Goal: Find specific page/section

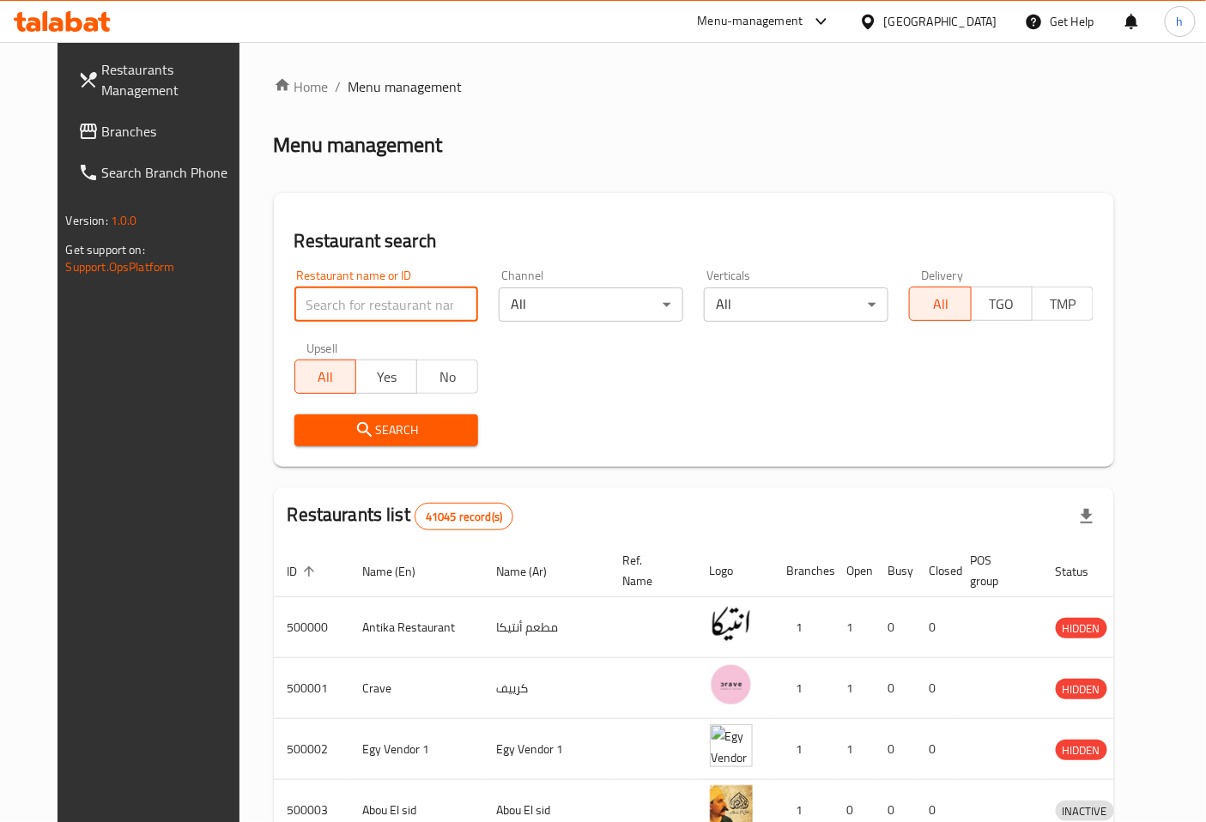
click at [381, 294] on input "search" at bounding box center [386, 305] width 185 height 34
click at [112, 76] on span "Restaurants Management" at bounding box center [173, 79] width 143 height 41
click at [884, 17] on div at bounding box center [871, 21] width 25 height 19
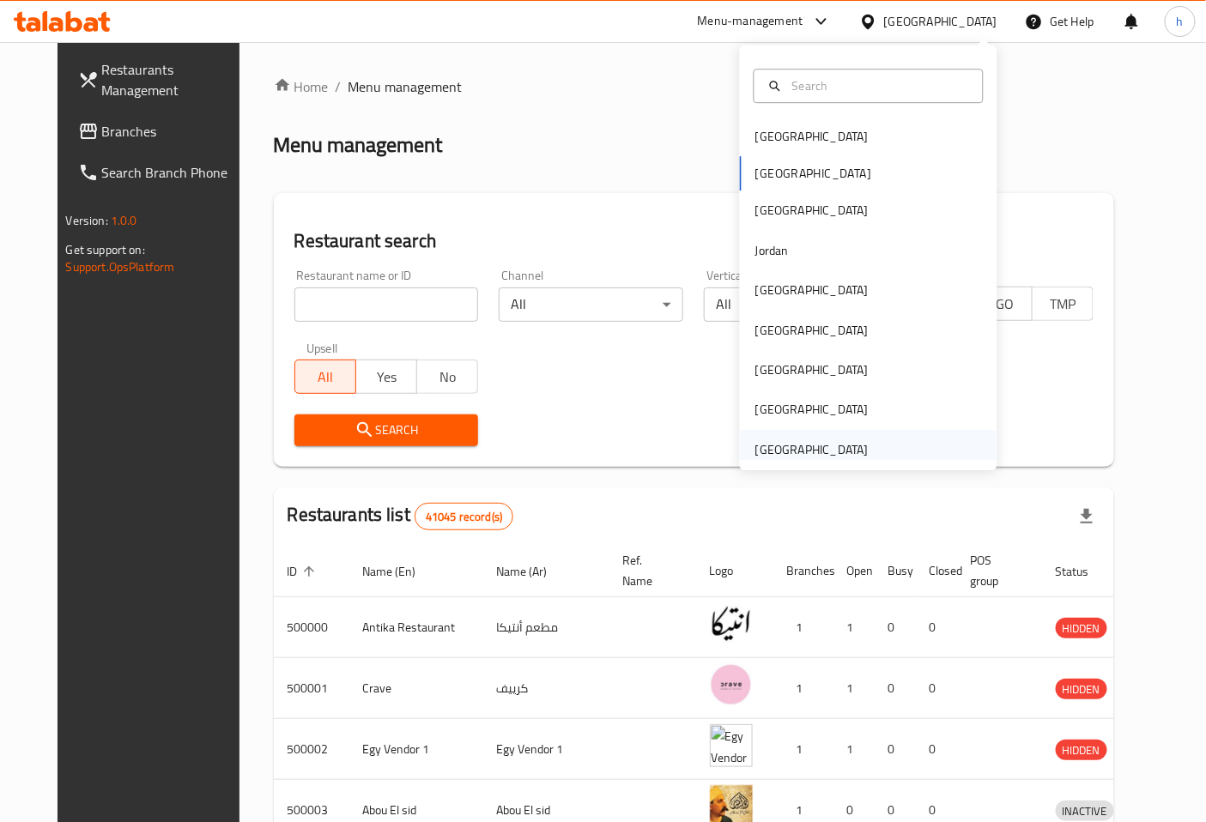
click at [799, 449] on div "[GEOGRAPHIC_DATA]" at bounding box center [812, 449] width 113 height 19
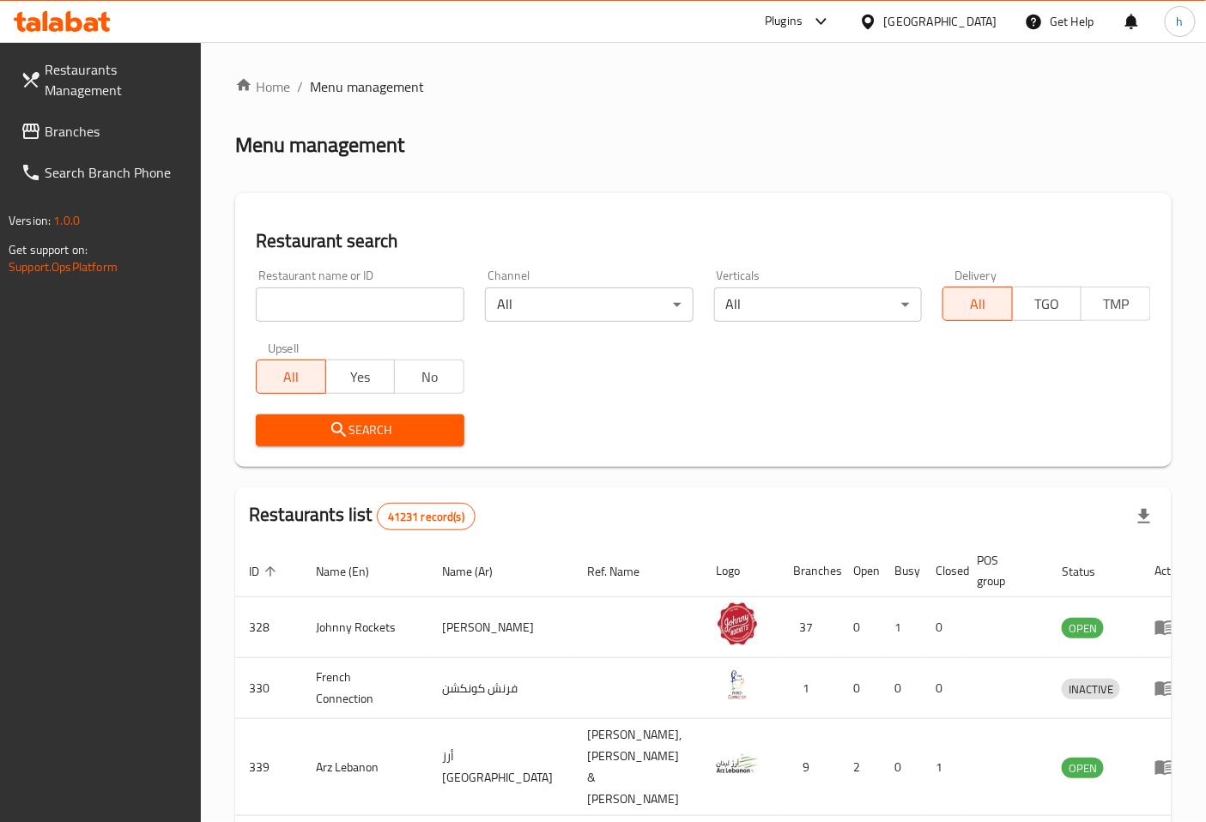
click at [105, 129] on span "Branches" at bounding box center [116, 131] width 143 height 21
